Goal: Task Accomplishment & Management: Use online tool/utility

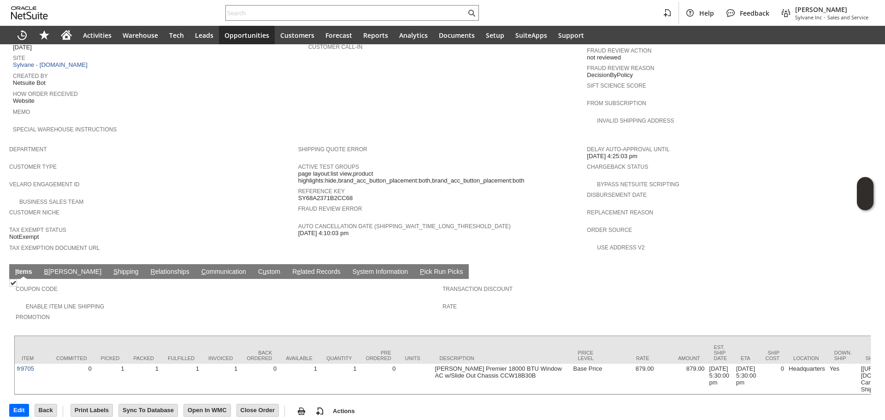
scroll to position [426, 0]
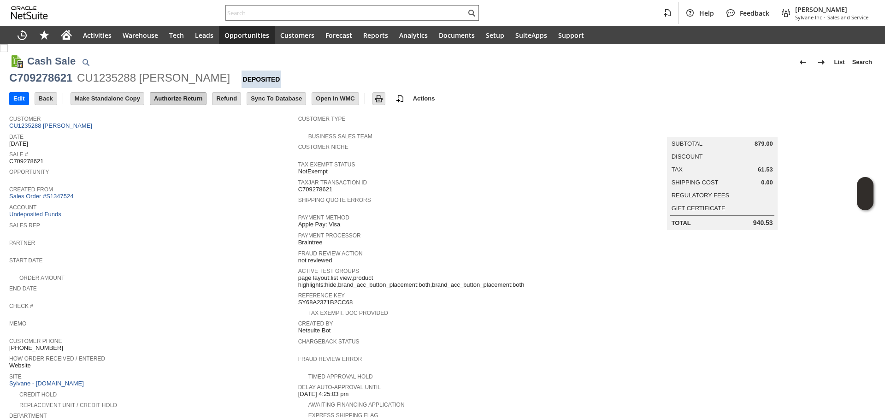
click at [183, 101] on input "Authorize Return" at bounding box center [178, 99] width 56 height 12
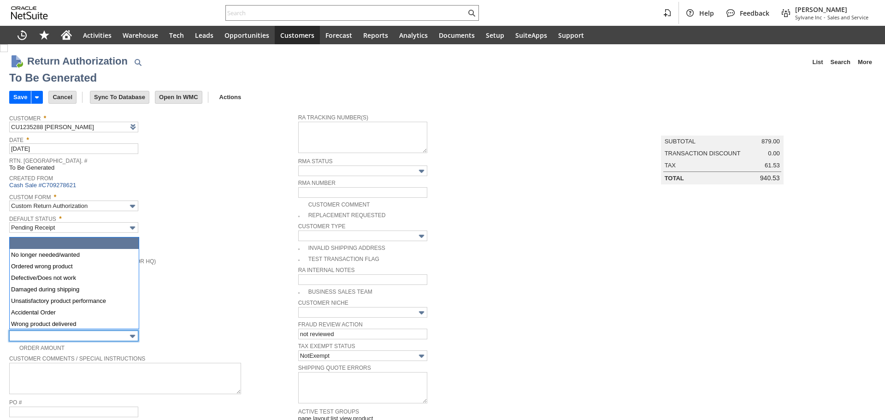
click at [95, 338] on input "text" at bounding box center [73, 336] width 129 height 11
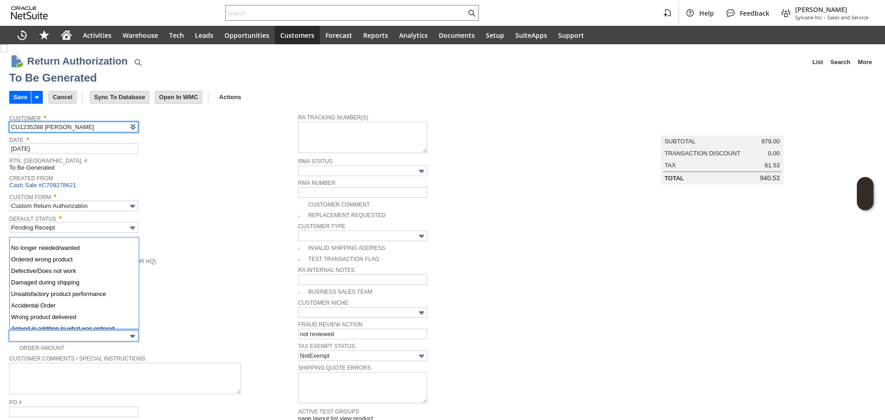
scroll to position [1, 0]
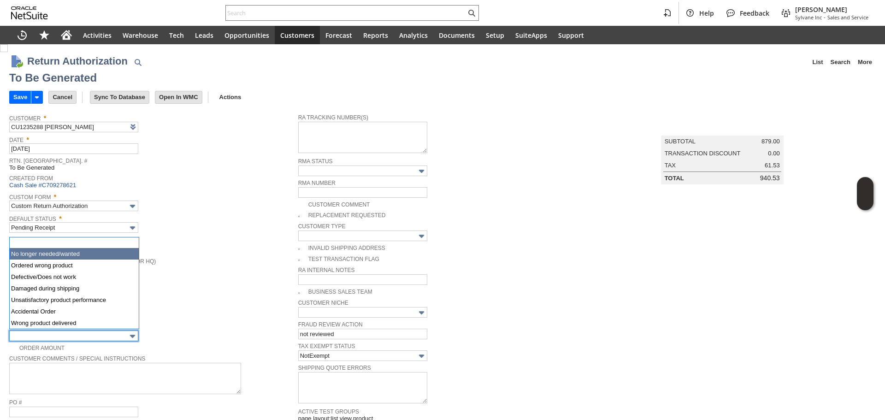
type input "No longer needed/wanted"
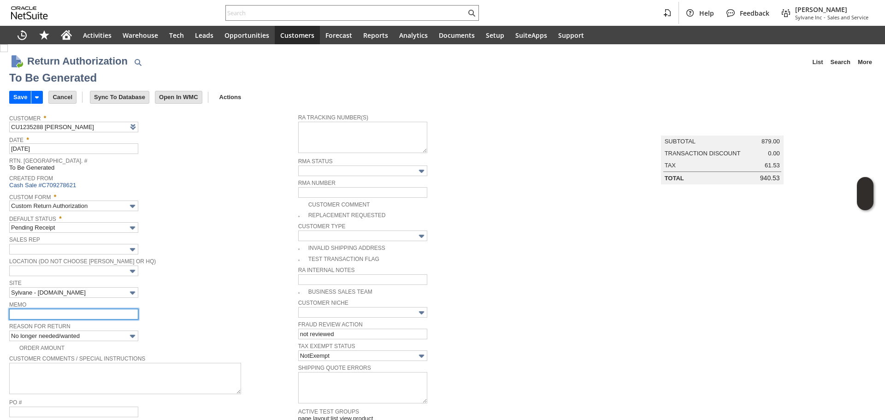
click at [75, 315] on input "text" at bounding box center [73, 314] width 129 height 11
type input "Refund"
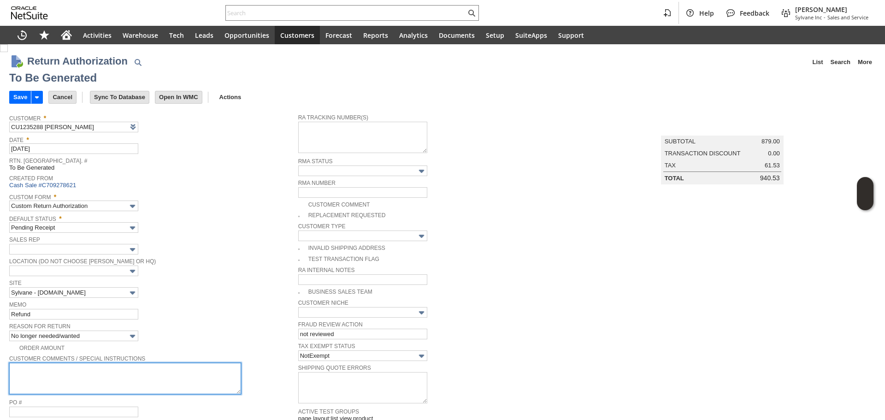
click at [101, 377] on textarea at bounding box center [125, 378] width 232 height 31
paste textarea "I need to return this order. 220v does not work for my use."
type textarea "I need to return this order. 220v does not work for my use."
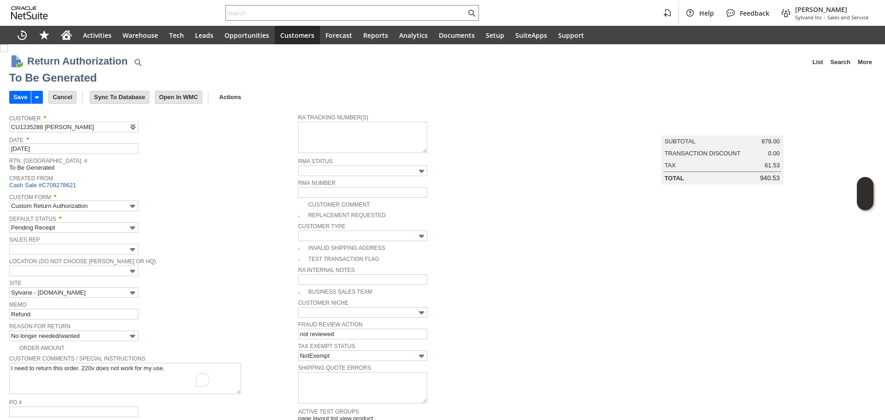
click at [213, 256] on span "Location (Do Not Choose Sheeran or HQ)" at bounding box center [151, 260] width 284 height 10
click at [14, 96] on input "Save" at bounding box center [20, 97] width 21 height 12
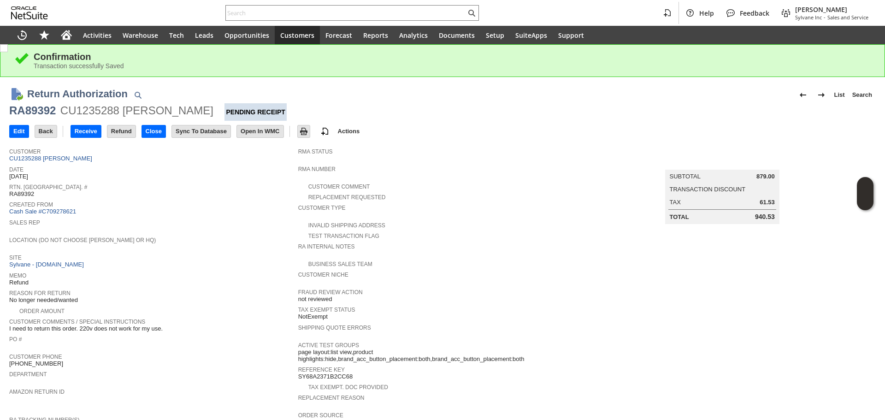
click at [37, 108] on div "RA89392" at bounding box center [32, 110] width 47 height 15
copy div "RA89392"
